Goal: Information Seeking & Learning: Learn about a topic

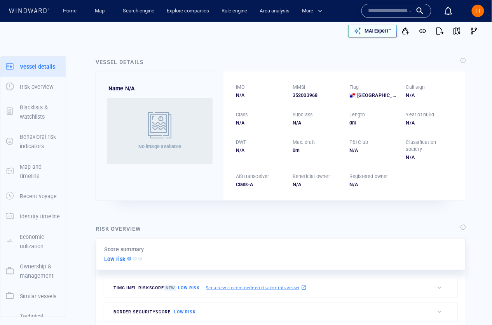
click at [354, 32] on icon "button" at bounding box center [357, 31] width 8 height 8
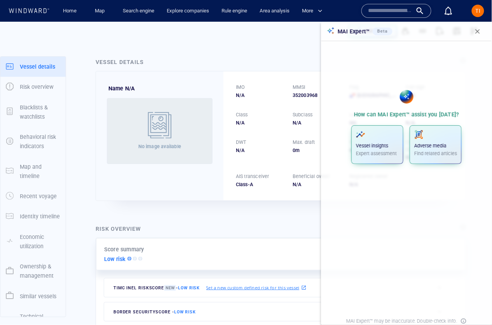
click at [283, 38] on div "MAI Expert™" at bounding box center [363, 31] width 238 height 17
click at [454, 33] on span "button" at bounding box center [477, 32] width 8 height 8
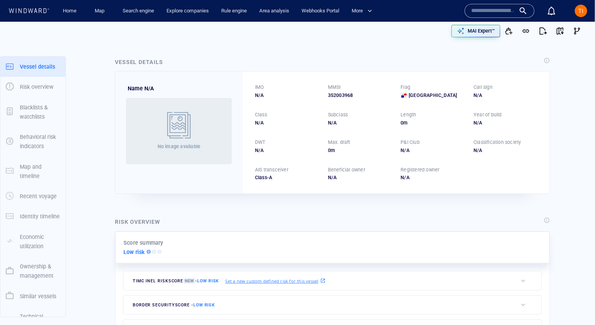
click at [340, 94] on div "352003968" at bounding box center [360, 95] width 64 height 7
copy div "352003968"
paste input "*********"
click at [454, 14] on input "*********" at bounding box center [493, 11] width 44 height 12
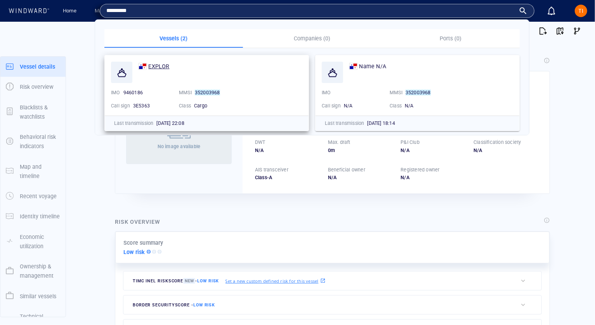
type input "*********"
click at [162, 65] on span "EXPLOR" at bounding box center [158, 66] width 21 height 6
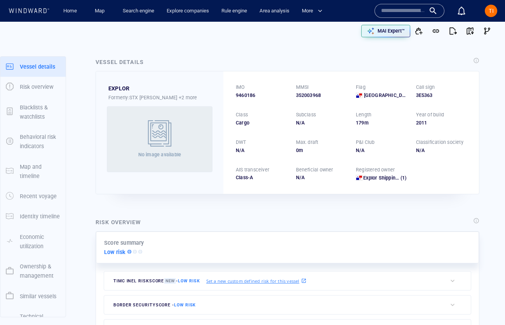
drag, startPoint x: 407, startPoint y: 7, endPoint x: 407, endPoint y: 14, distance: 7.0
click at [407, 7] on input "text" at bounding box center [403, 11] width 44 height 12
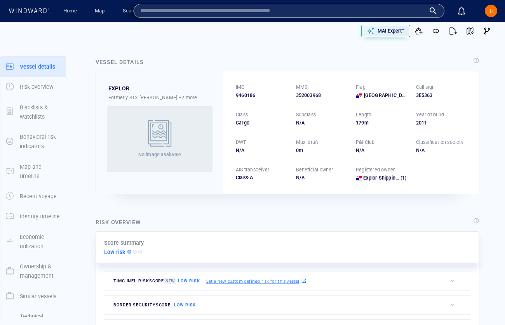
paste input "*********"
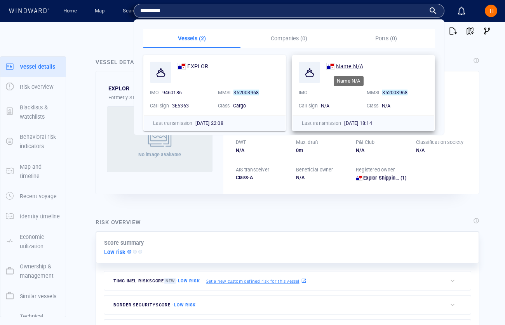
type input "*********"
click at [347, 64] on span "Name N/A" at bounding box center [349, 66] width 27 height 6
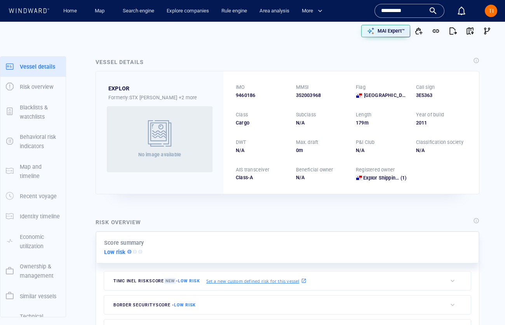
click at [247, 93] on span "9460186" at bounding box center [245, 95] width 19 height 7
copy span "9460186"
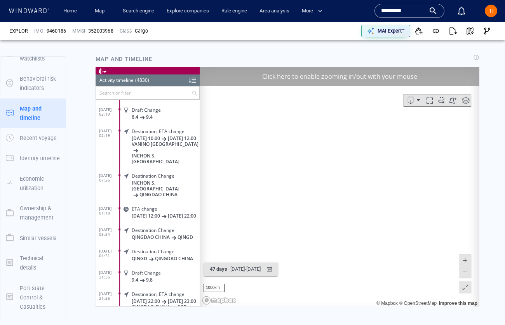
scroll to position [514, 0]
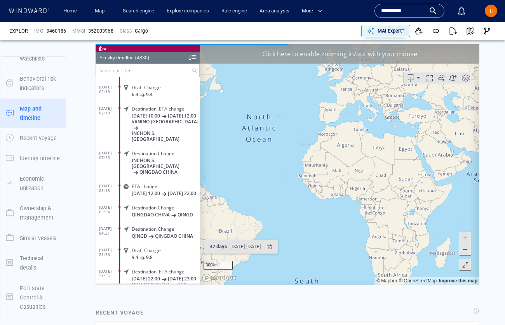
click at [323, 54] on div "Click here to enable zooming in/out with your mouse" at bounding box center [340, 53] width 280 height 19
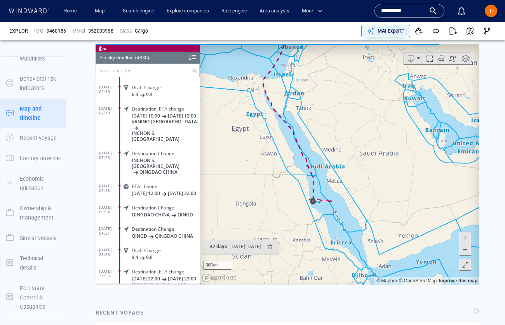
drag, startPoint x: 395, startPoint y: 203, endPoint x: 368, endPoint y: 146, distance: 63.2
click at [368, 146] on canvas "Map" at bounding box center [340, 164] width 280 height 241
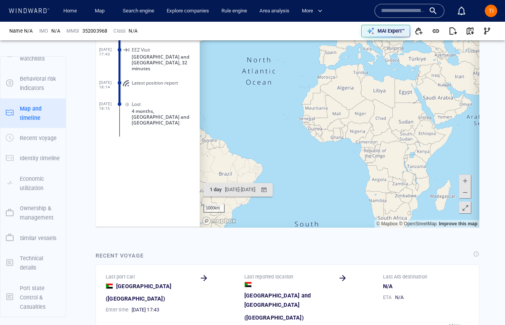
scroll to position [510, 0]
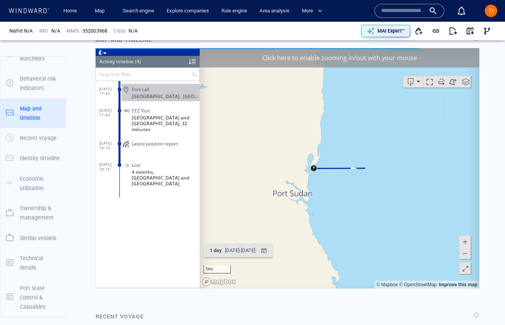
drag, startPoint x: 144, startPoint y: 156, endPoint x: 234, endPoint y: 156, distance: 90.5
click at [231, 156] on div "Loading vessel activities... Activity timeline (4) (Still Loading...) Search or…" at bounding box center [288, 168] width 384 height 241
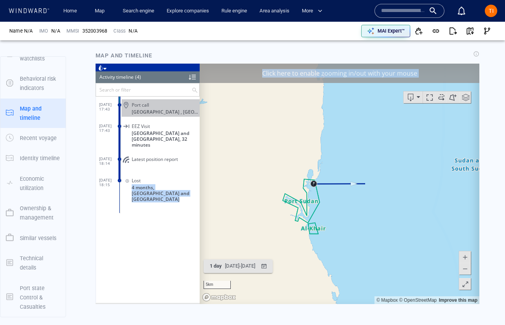
scroll to position [495, 0]
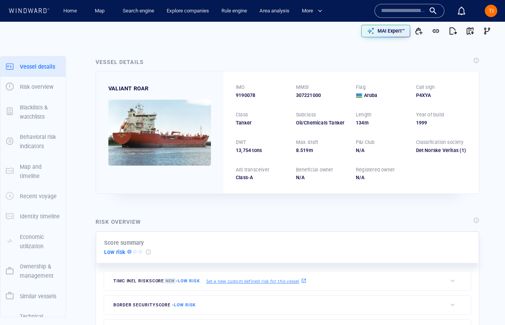
click at [308, 92] on div "307221000" at bounding box center [321, 95] width 51 height 7
copy div "307221000"
click at [407, 14] on input "text" at bounding box center [403, 11] width 44 height 12
paste input "*********"
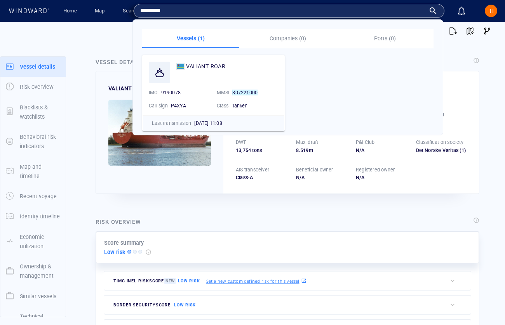
type input "*********"
click at [127, 40] on div at bounding box center [130, 30] width 248 height 23
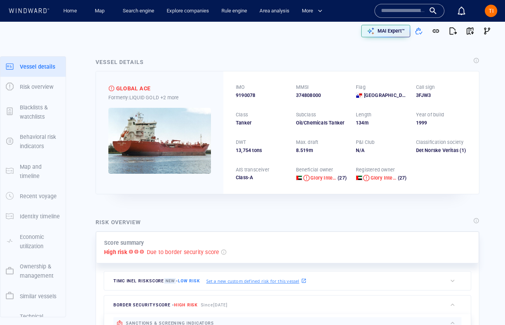
click at [251, 96] on span "9190078" at bounding box center [245, 95] width 19 height 7
copy span "9190078"
click at [403, 16] on input "text" at bounding box center [403, 11] width 44 height 12
paste input "*******"
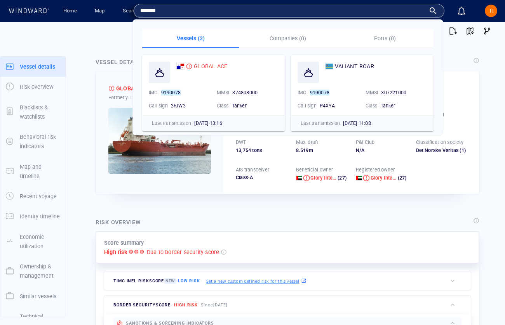
type input "*******"
click at [495, 10] on div "TI" at bounding box center [491, 11] width 12 height 12
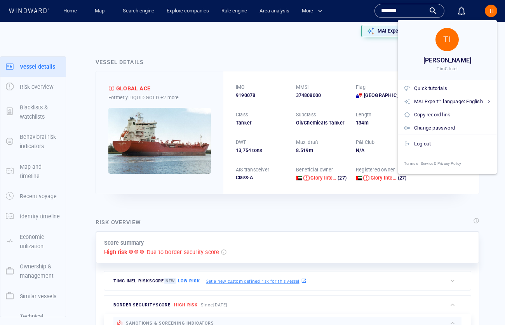
click at [401, 10] on div at bounding box center [252, 162] width 505 height 325
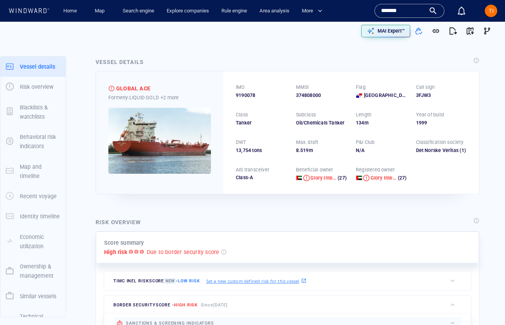
click at [403, 8] on input "*******" at bounding box center [403, 11] width 44 height 12
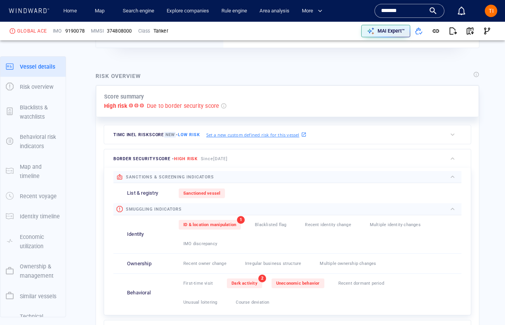
scroll to position [20, 0]
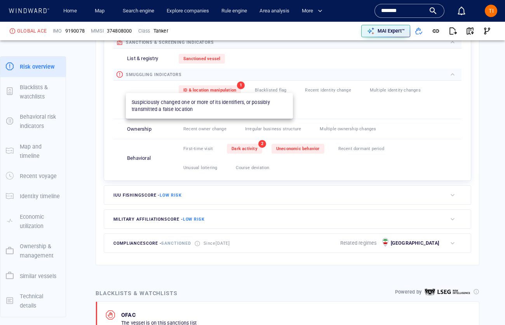
click at [224, 88] on span "ID & location manipulation" at bounding box center [209, 90] width 53 height 5
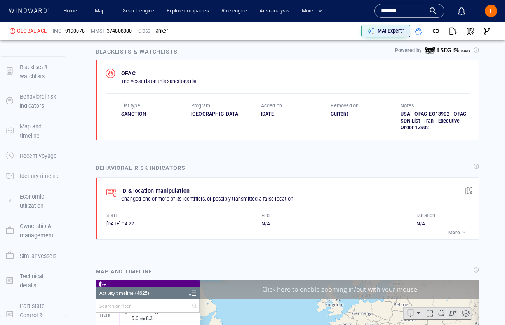
scroll to position [98551, 0]
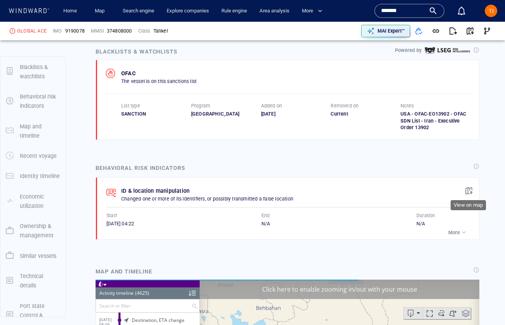
click at [465, 189] on span "button" at bounding box center [469, 191] width 8 height 8
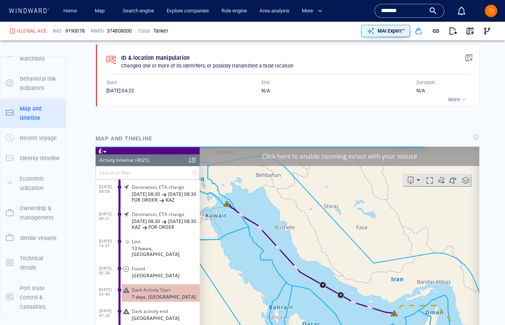
scroll to position [97648, 0]
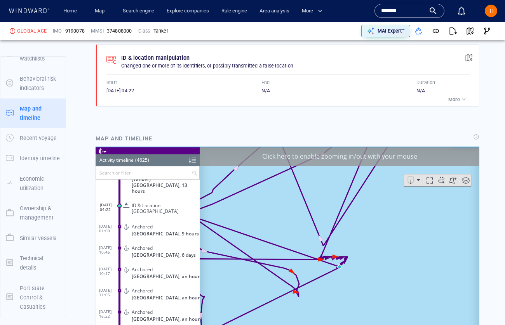
scroll to position [696, 0]
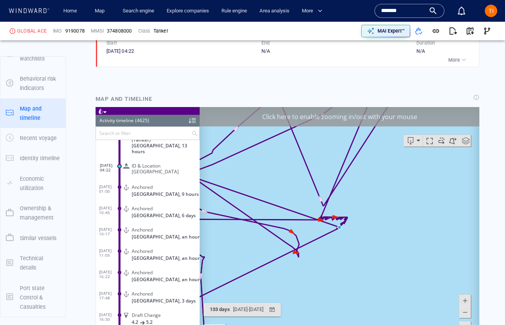
click at [352, 120] on div "Click here to enable zooming in/out with your mouse" at bounding box center [340, 116] width 280 height 19
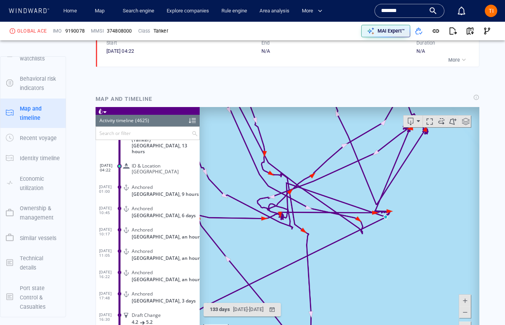
drag, startPoint x: 422, startPoint y: 234, endPoint x: 356, endPoint y: 200, distance: 74.2
click at [356, 200] on canvas "Map" at bounding box center [340, 227] width 280 height 241
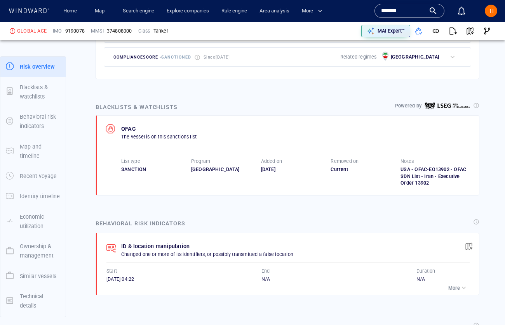
scroll to position [40, 0]
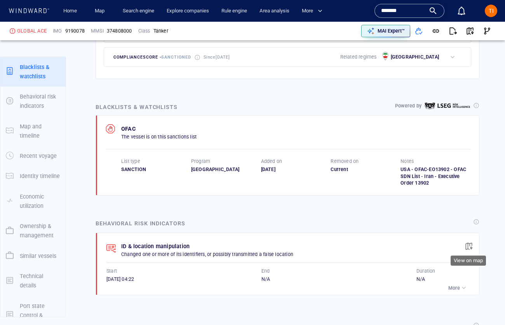
click at [467, 243] on span "button" at bounding box center [469, 247] width 8 height 8
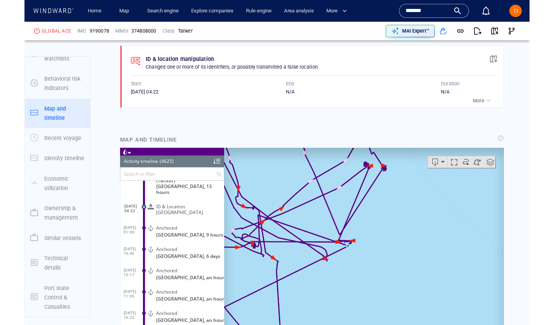
scroll to position [656, 0]
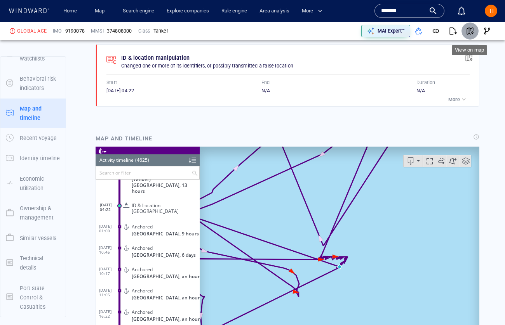
click at [466, 29] on span "button" at bounding box center [470, 31] width 8 height 8
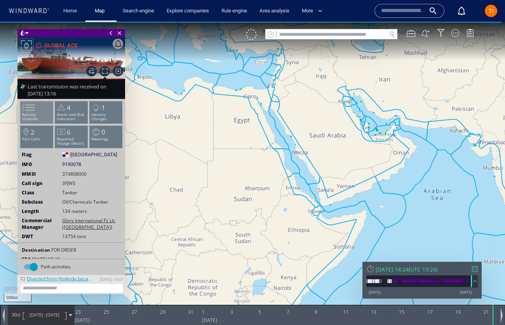
click at [38, 111] on li "Activity timeline" at bounding box center [37, 112] width 33 height 23
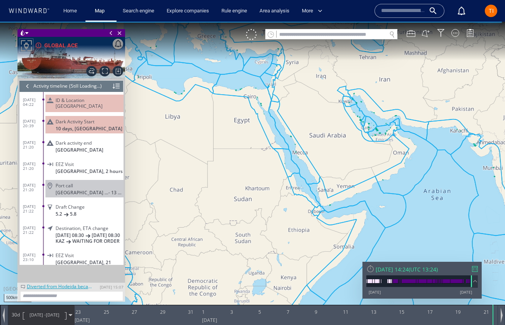
click at [69, 95] on div "ID & Location [GEOGRAPHIC_DATA]" at bounding box center [84, 103] width 78 height 17
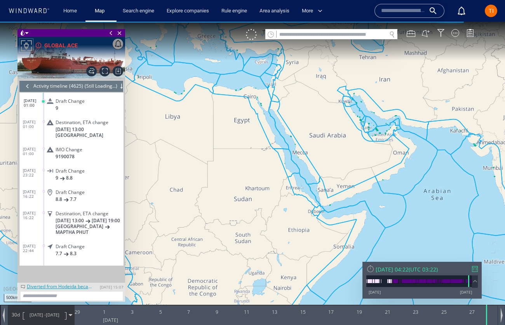
scroll to position [98585, 0]
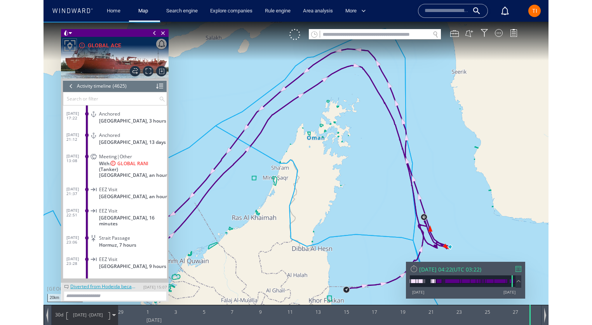
scroll to position [97367, 0]
